Goal: Find specific page/section: Find specific page/section

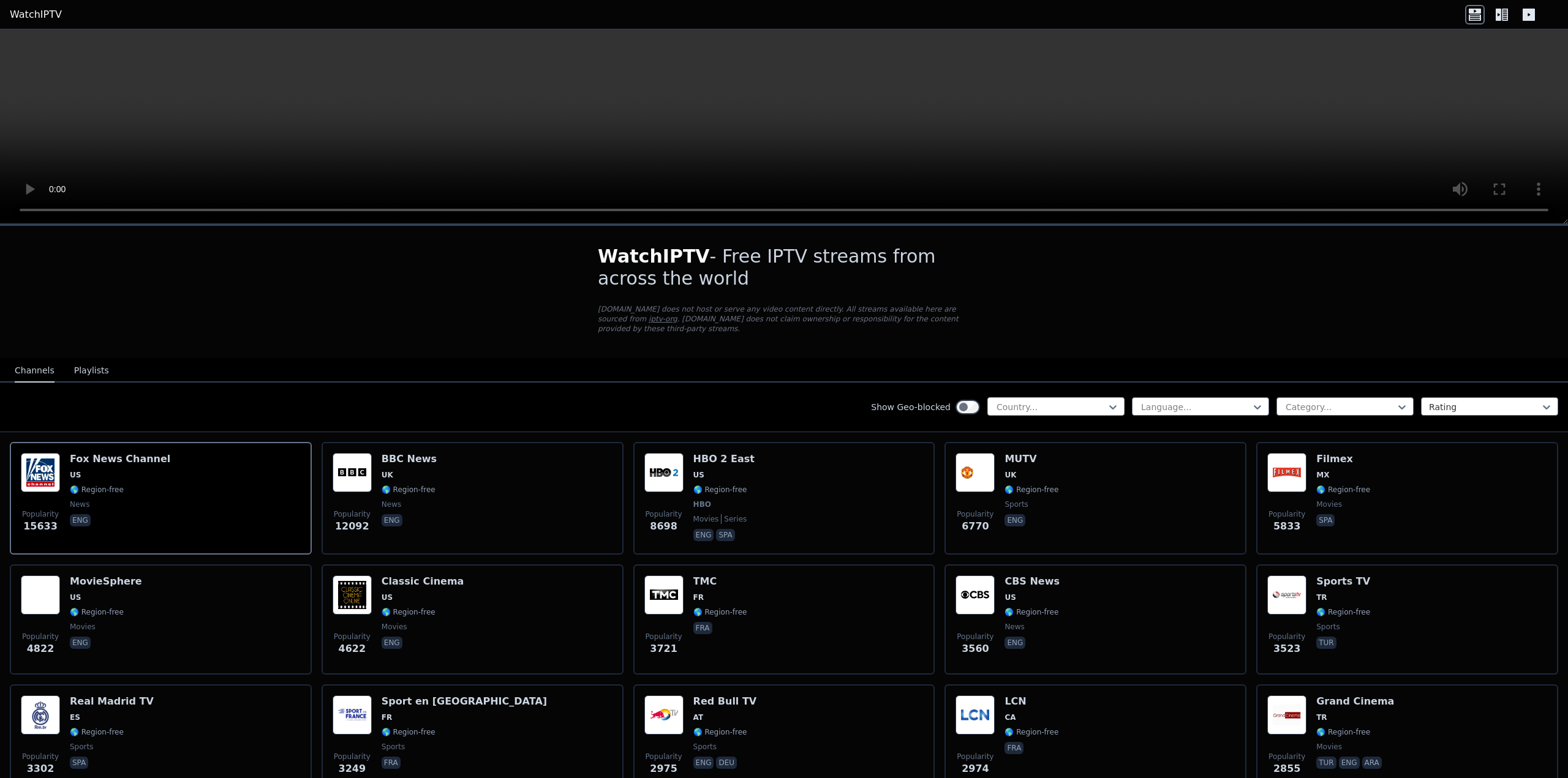
click at [1082, 401] on div at bounding box center [1050, 407] width 112 height 12
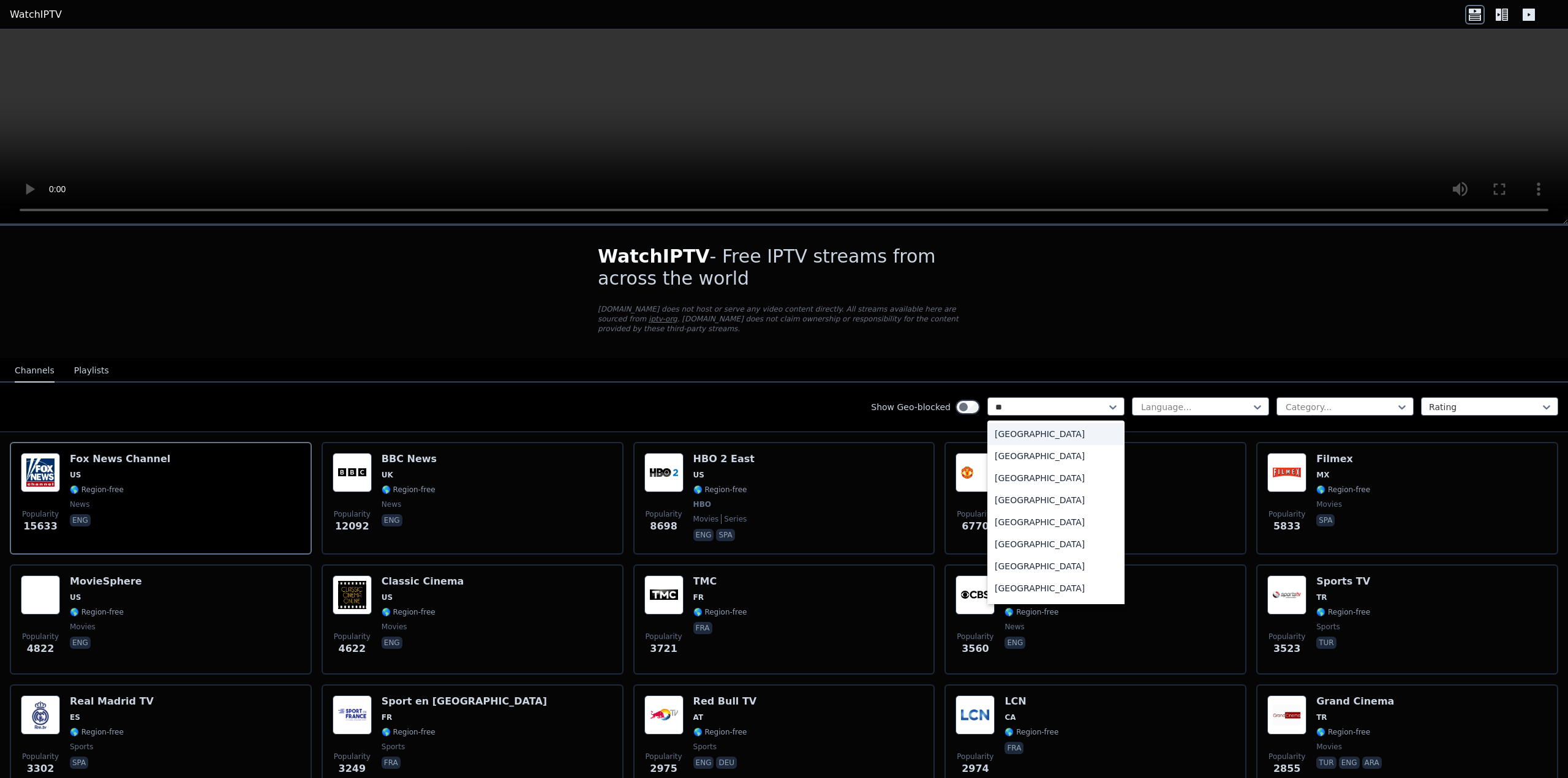
type input "***"
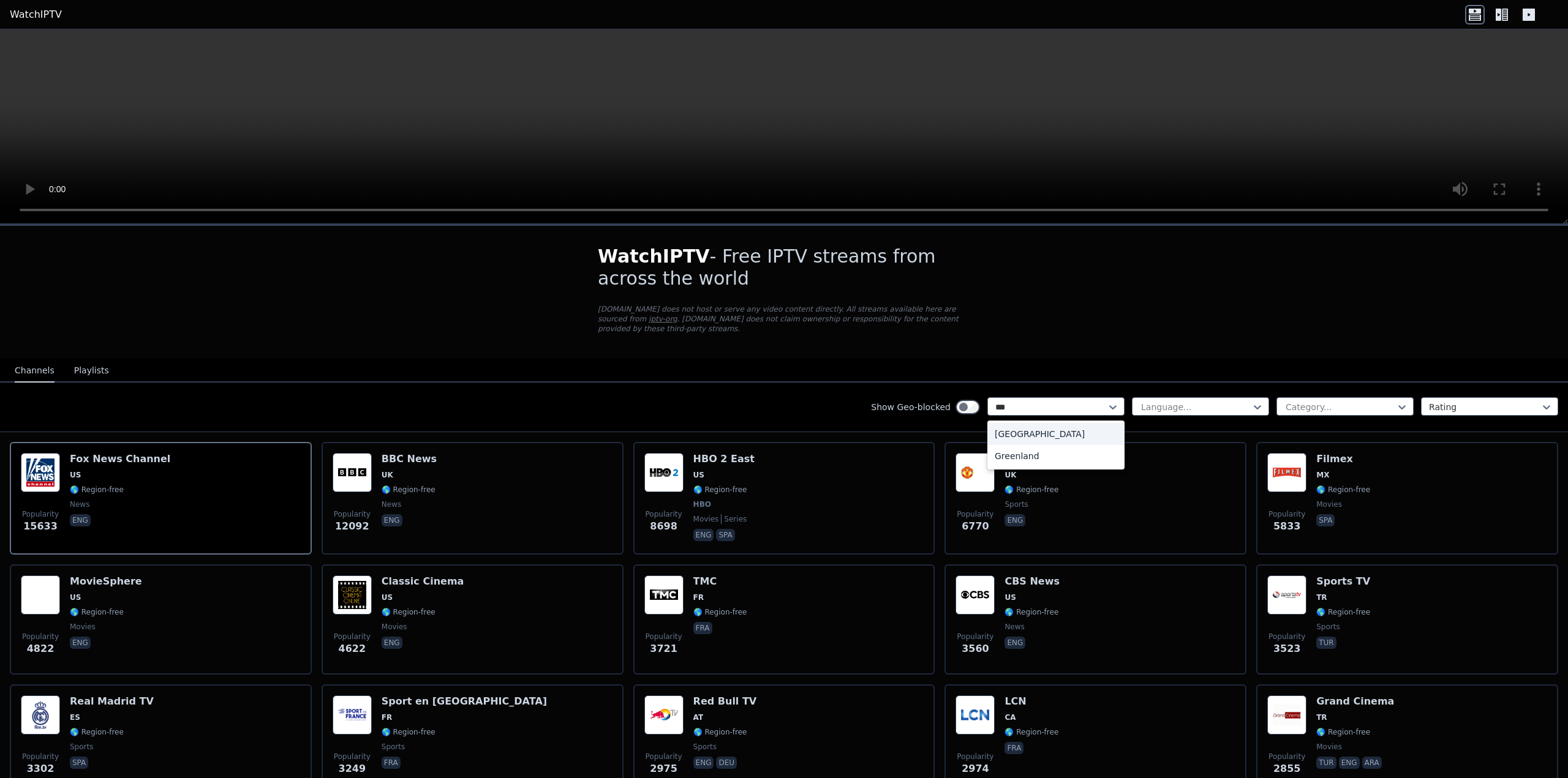
click at [999, 423] on div "[GEOGRAPHIC_DATA]" at bounding box center [1056, 434] width 137 height 22
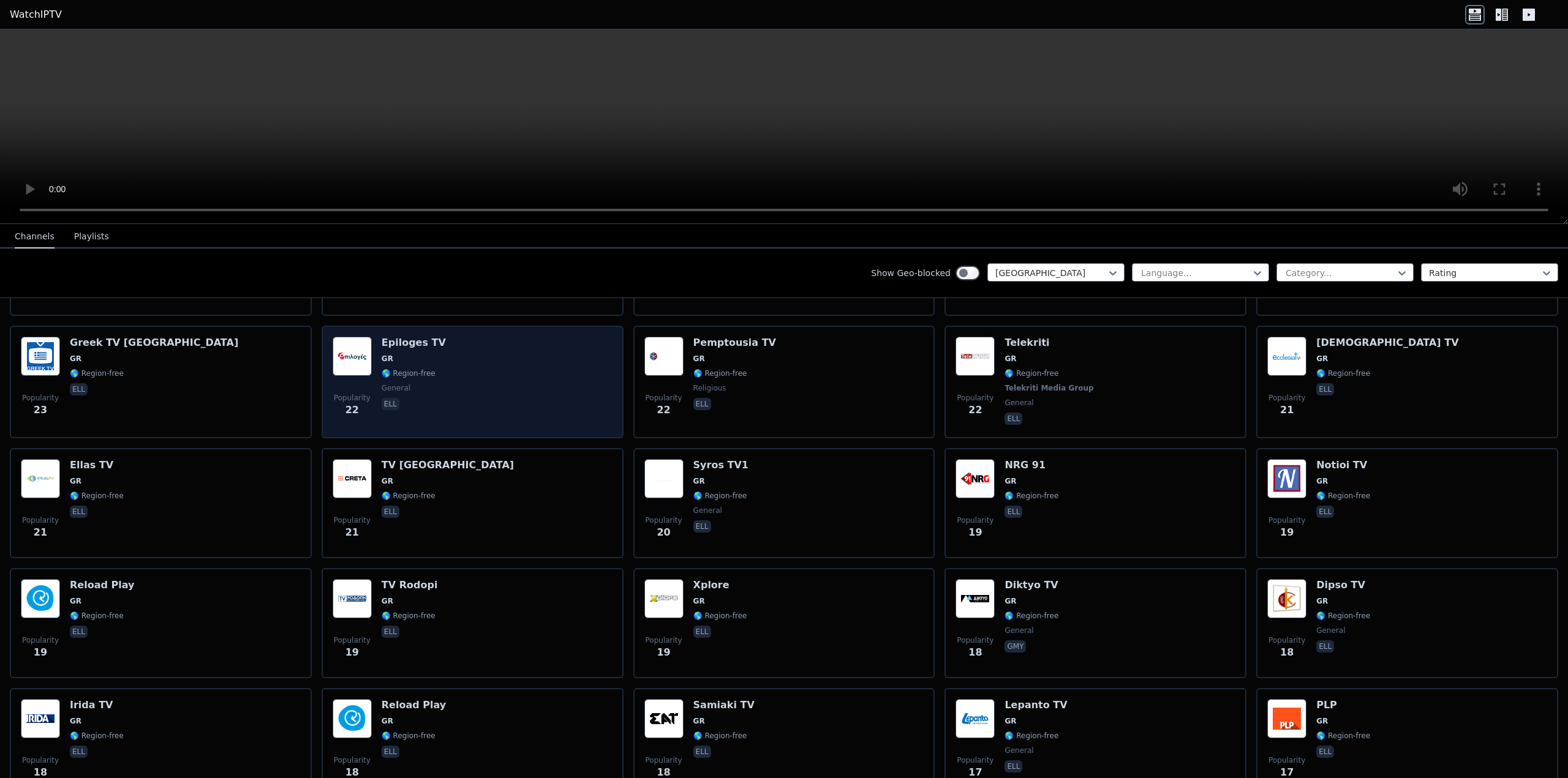
scroll to position [1620, 0]
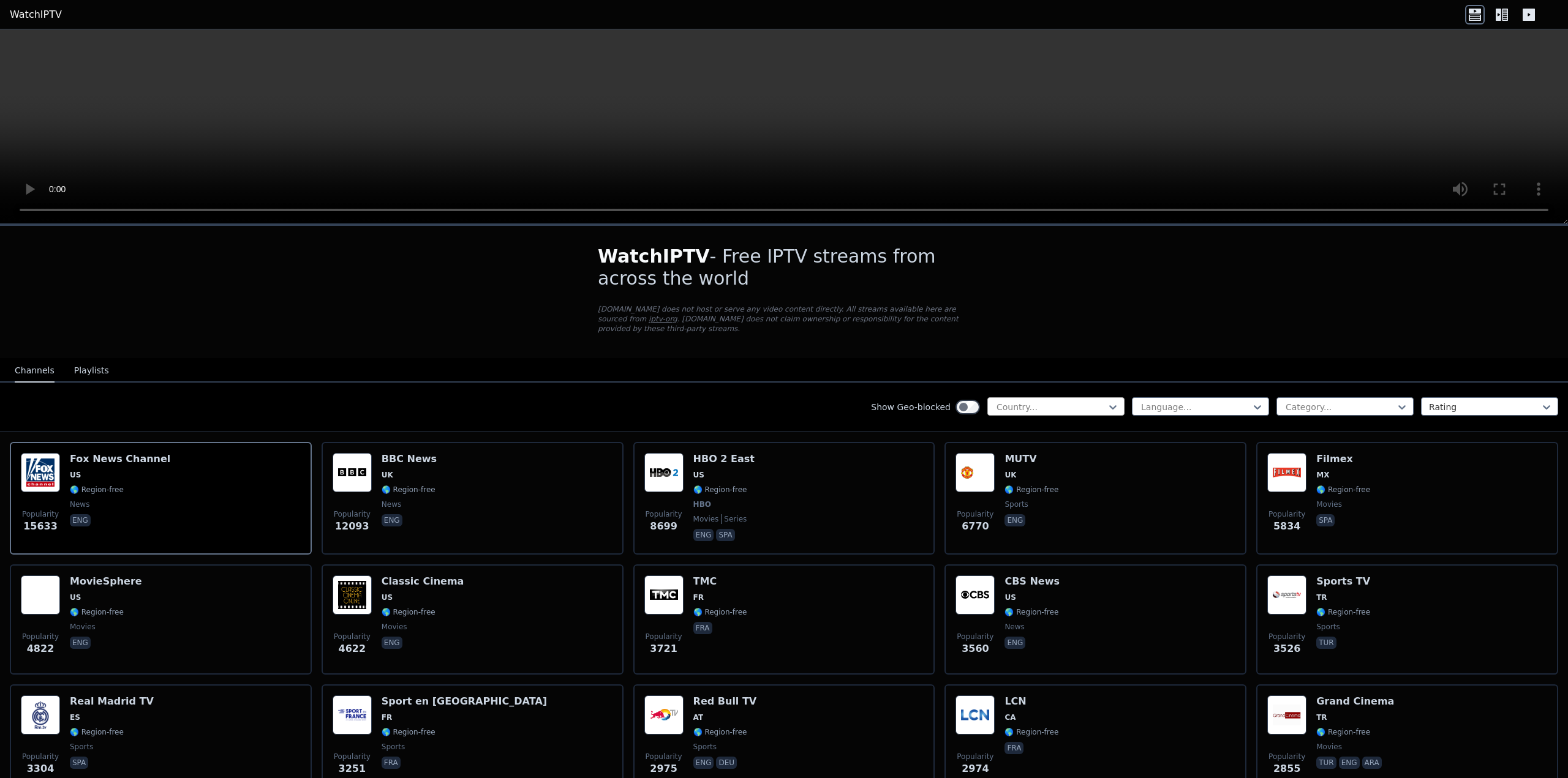
click at [1058, 401] on div at bounding box center [1050, 407] width 112 height 12
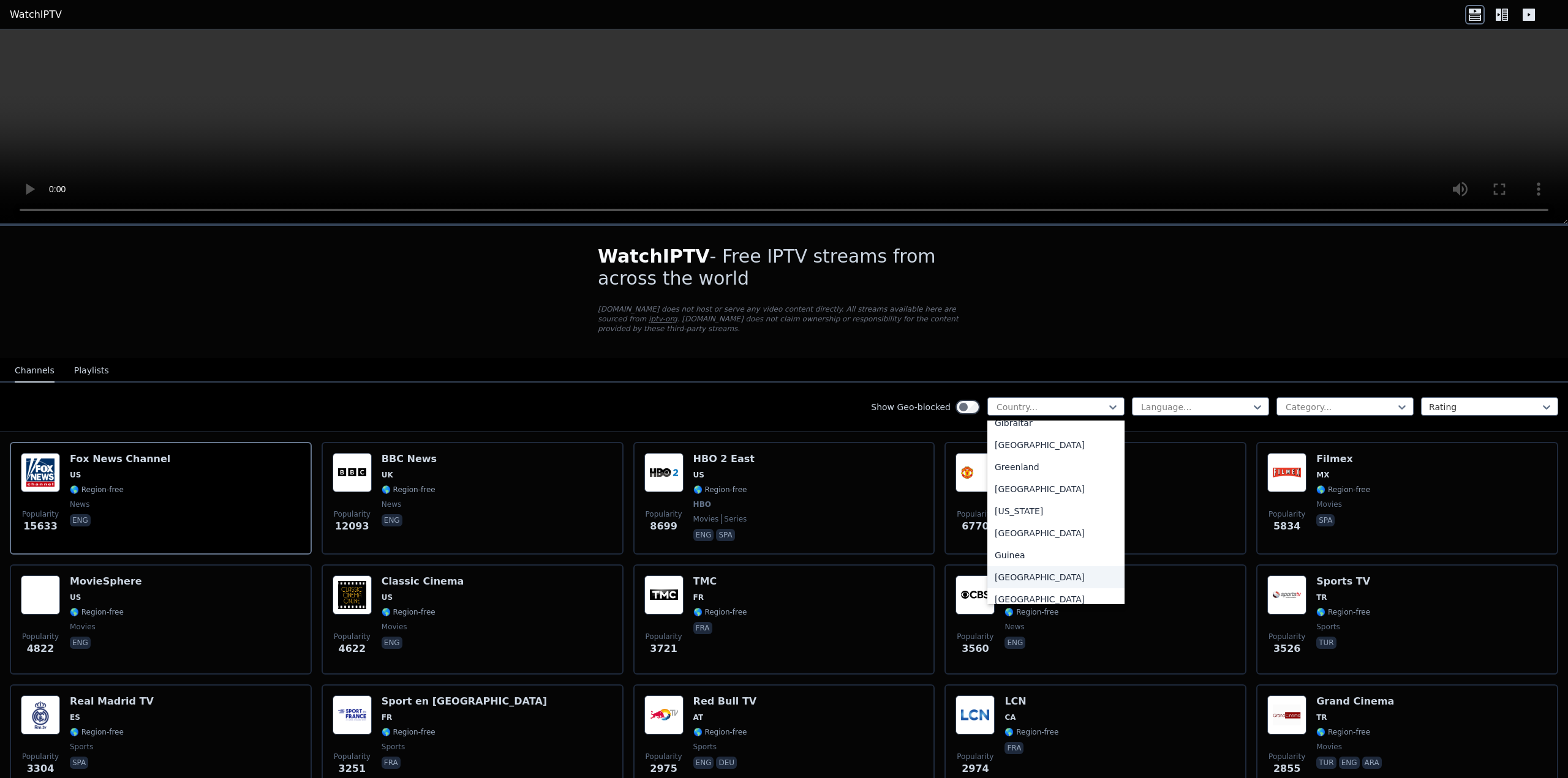
scroll to position [1592, 0]
click at [1016, 482] on div "[GEOGRAPHIC_DATA]" at bounding box center [1056, 473] width 137 height 22
